Goal: Book appointment/travel/reservation

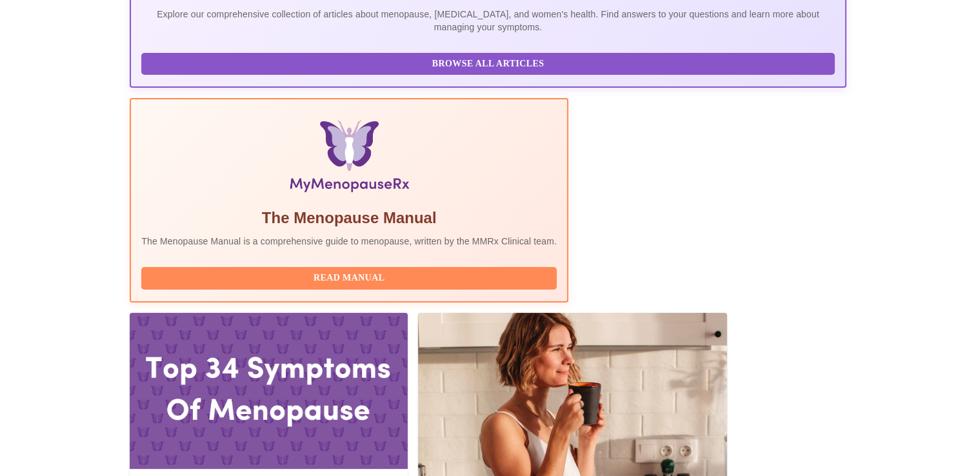
scroll to position [315, 0]
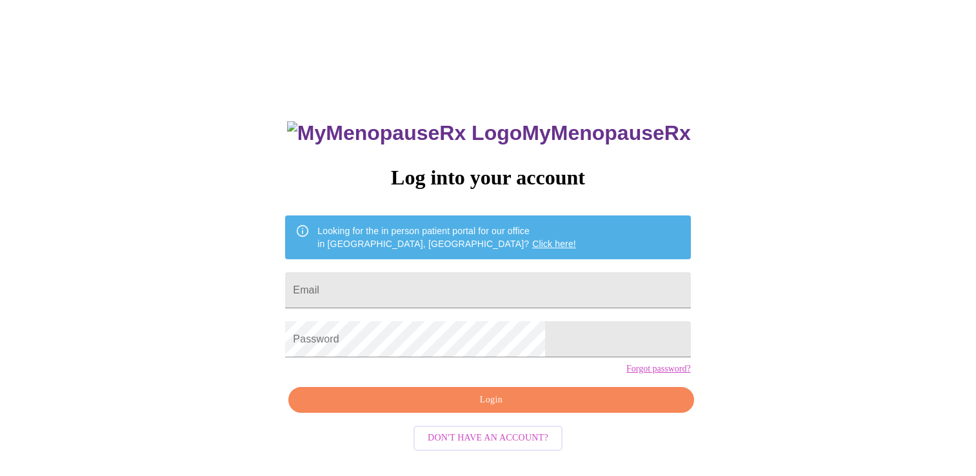
scroll to position [13, 0]
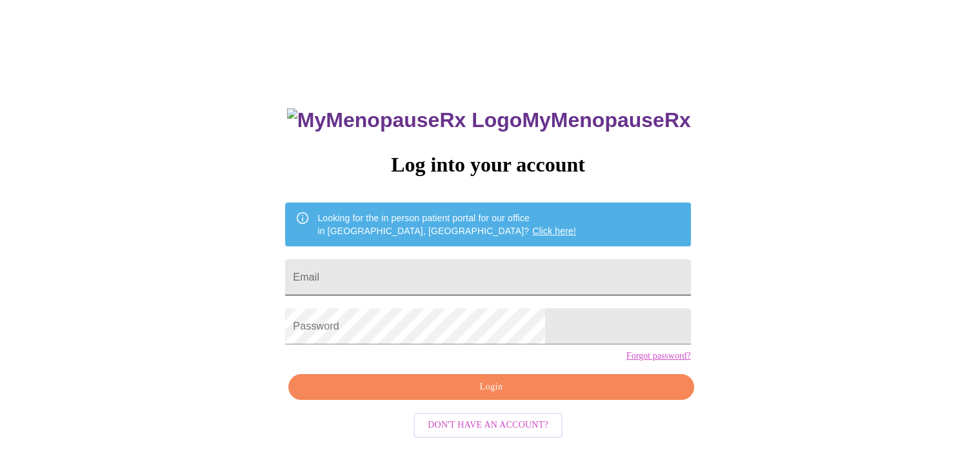
click at [565, 277] on input "Email" at bounding box center [487, 277] width 405 height 36
type input "[EMAIL_ADDRESS][DOMAIN_NAME]"
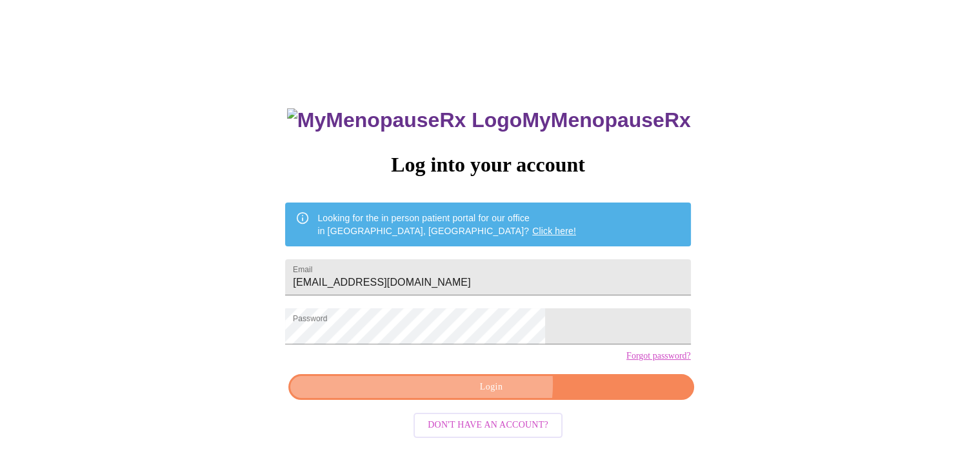
click at [493, 396] on span "Login" at bounding box center [491, 387] width 376 height 16
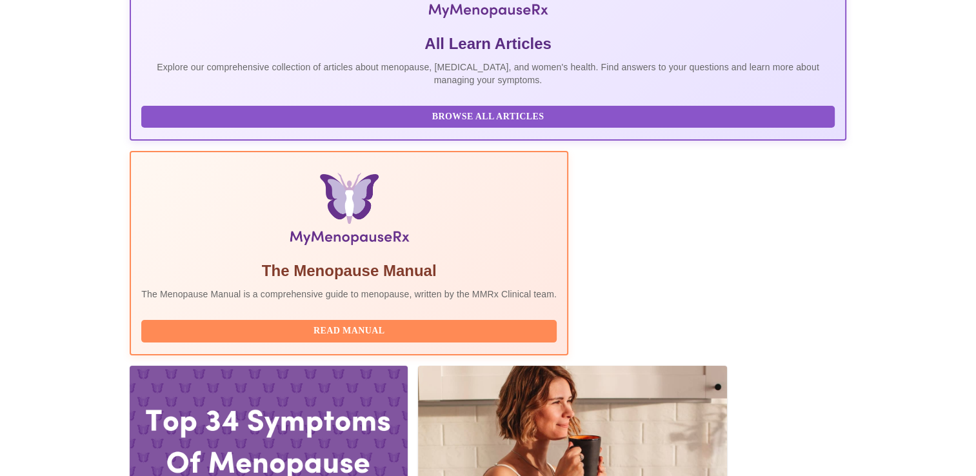
scroll to position [263, 0]
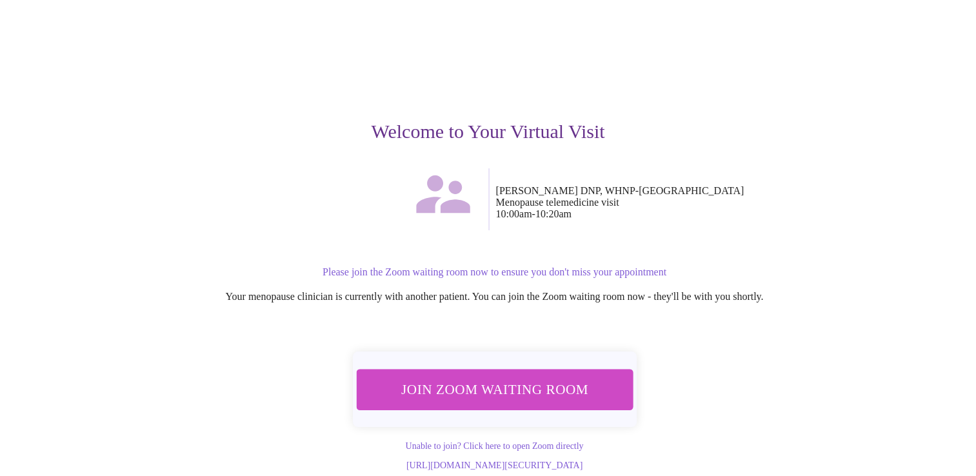
scroll to position [58, 0]
click at [480, 379] on span "Join Zoom Waiting Room" at bounding box center [494, 390] width 244 height 24
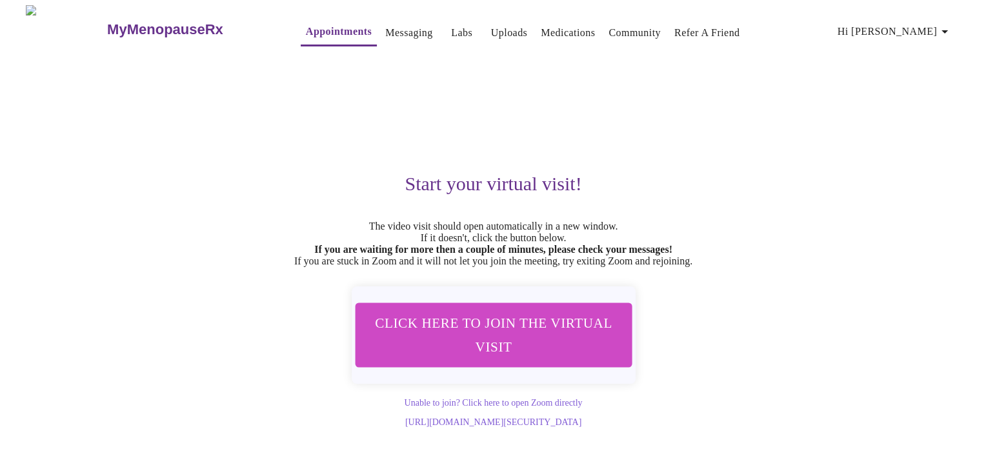
scroll to position [0, 0]
